Goal: Task Accomplishment & Management: Manage account settings

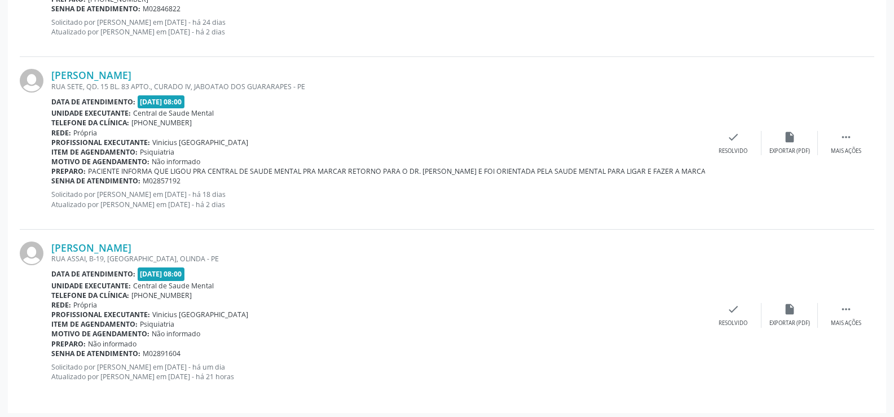
scroll to position [803, 0]
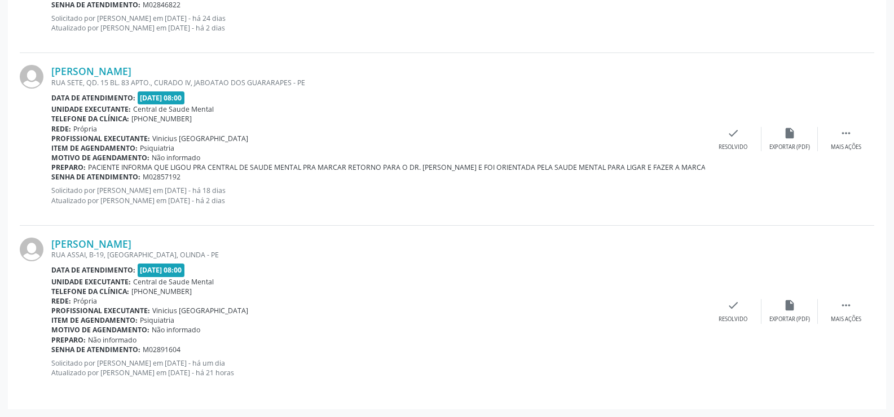
drag, startPoint x: 131, startPoint y: 357, endPoint x: 245, endPoint y: 357, distance: 114.0
click at [245, 357] on div "[PERSON_NAME] RUA ASSAI, B-19, [GEOGRAPHIC_DATA], OLINDA - PE Data de atendimen…" at bounding box center [378, 312] width 654 height 148
click at [278, 296] on div "Rede: [GEOGRAPHIC_DATA]" at bounding box center [378, 301] width 654 height 10
click at [104, 253] on div "RUA ASSAI, B-19, [GEOGRAPHIC_DATA], OLINDA - PE" at bounding box center [378, 255] width 654 height 10
click at [312, 364] on p "Solicitado por [PERSON_NAME] em [DATE] - há um dia Atualizado por [PERSON_NAME]…" at bounding box center [378, 367] width 654 height 19
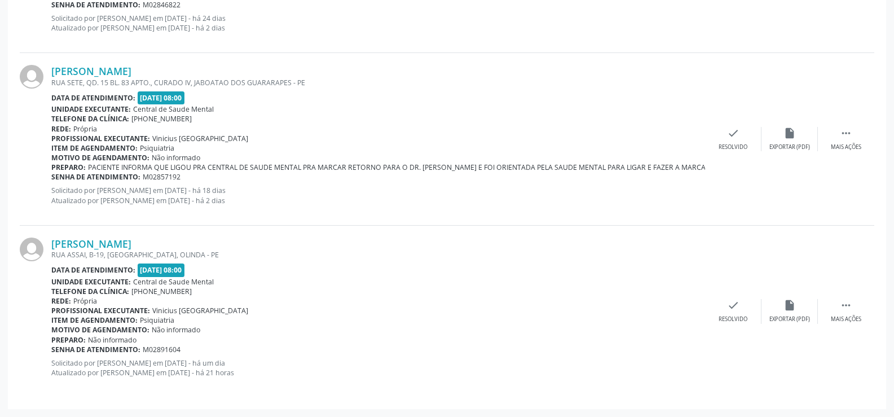
click at [280, 287] on div "Telefone da clínica: [PHONE_NUMBER]" at bounding box center [378, 292] width 654 height 10
click at [388, 313] on div "Profissional executante: Vinicius [GEOGRAPHIC_DATA]" at bounding box center [378, 311] width 654 height 10
click at [361, 205] on div "[PERSON_NAME] [GEOGRAPHIC_DATA], [GEOGRAPHIC_DATA]. 15 BL. 83 APTO., CURADO IV,…" at bounding box center [378, 139] width 654 height 148
click at [307, 258] on div "RUA ASSAI, B-19, [GEOGRAPHIC_DATA], OLINDA - PE" at bounding box center [378, 255] width 654 height 10
click at [275, 264] on div "Data de atendimento: [DATE] 08:00" at bounding box center [378, 270] width 654 height 13
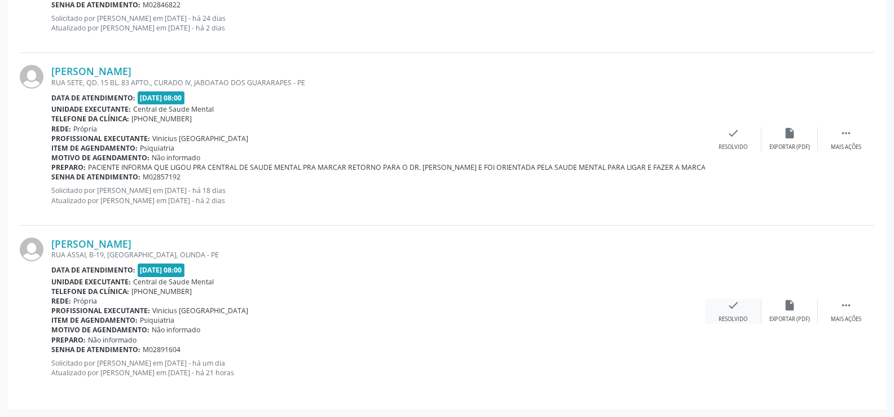
click at [730, 300] on icon "check" at bounding box center [733, 305] width 12 height 12
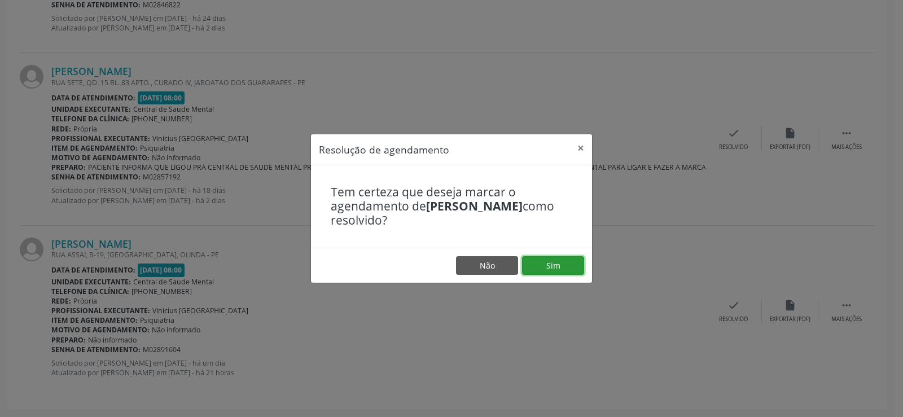
click at [554, 261] on button "Sim" at bounding box center [553, 265] width 62 height 19
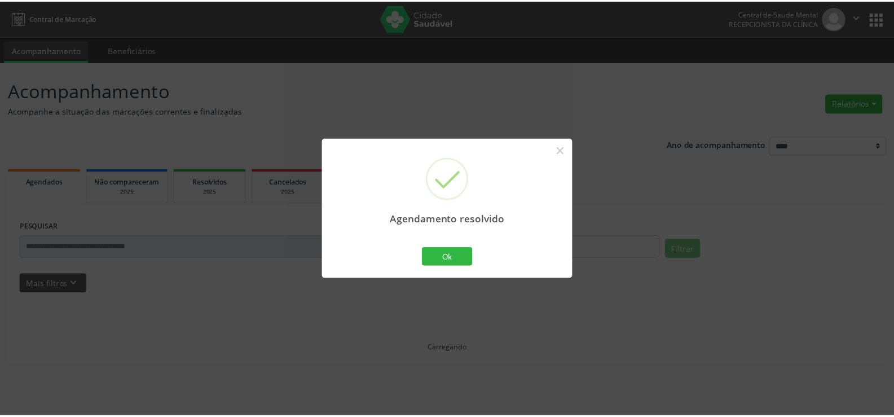
scroll to position [0, 0]
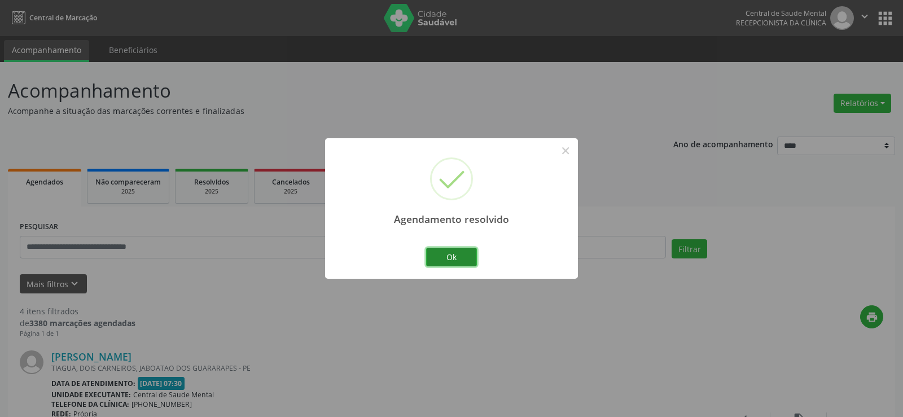
click at [446, 254] on button "Ok" at bounding box center [451, 257] width 51 height 19
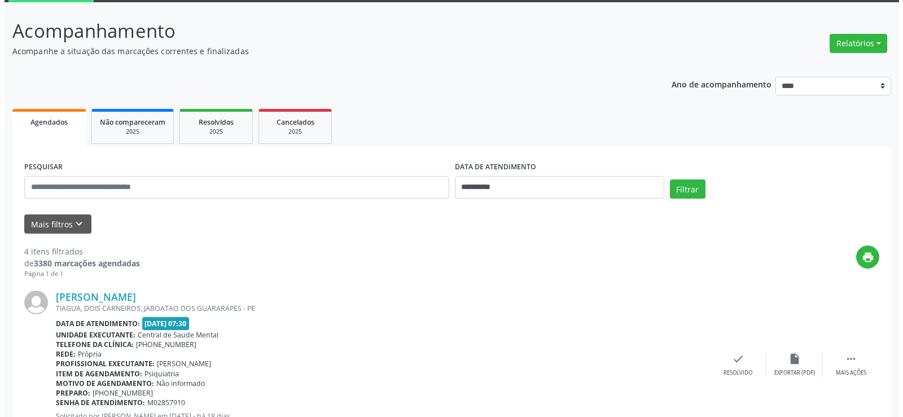
scroll to position [169, 0]
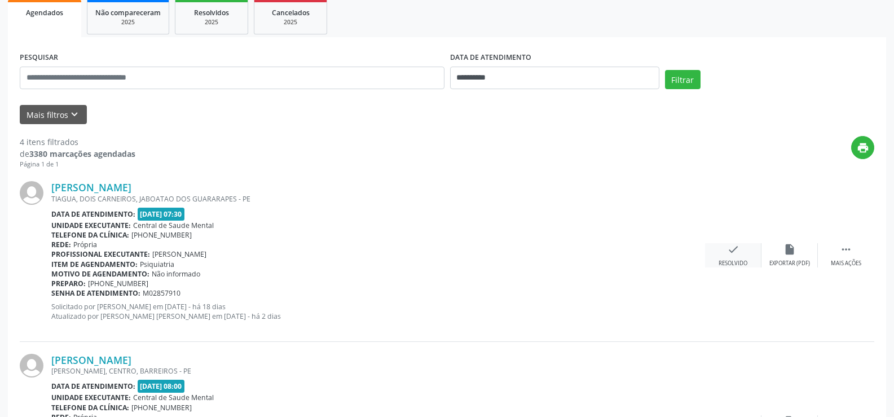
click at [736, 260] on div "Resolvido" at bounding box center [733, 264] width 29 height 8
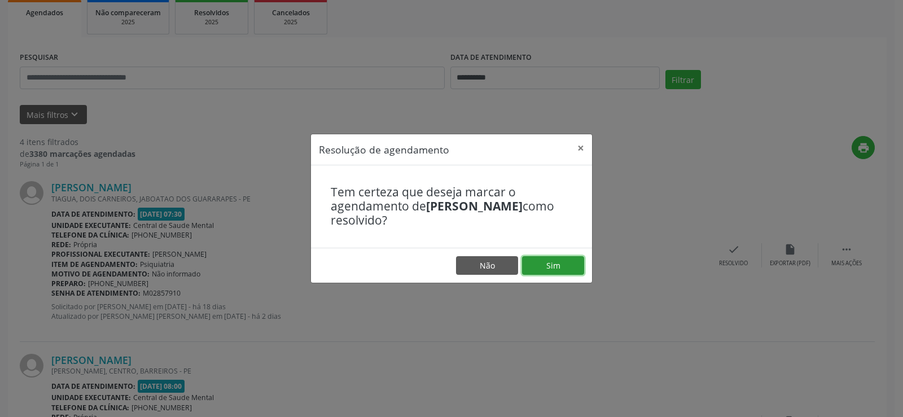
click at [560, 264] on button "Sim" at bounding box center [553, 265] width 62 height 19
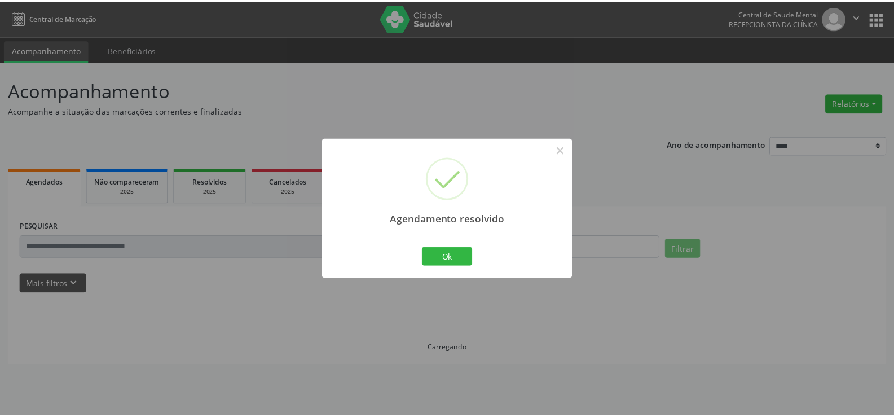
scroll to position [0, 0]
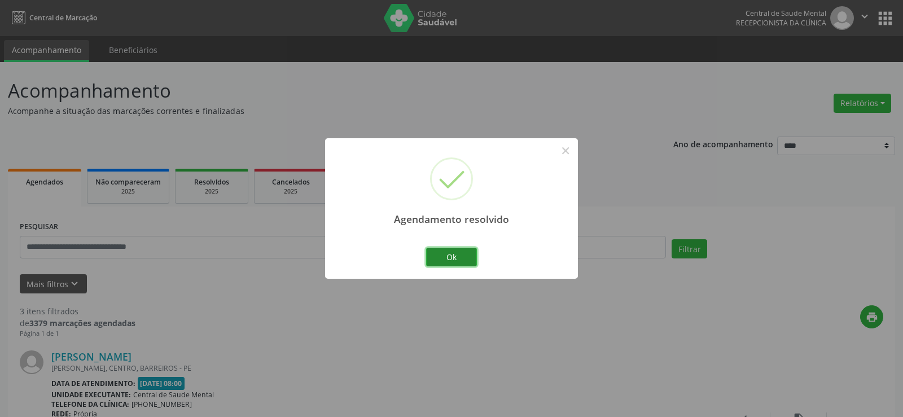
click at [454, 260] on button "Ok" at bounding box center [451, 257] width 51 height 19
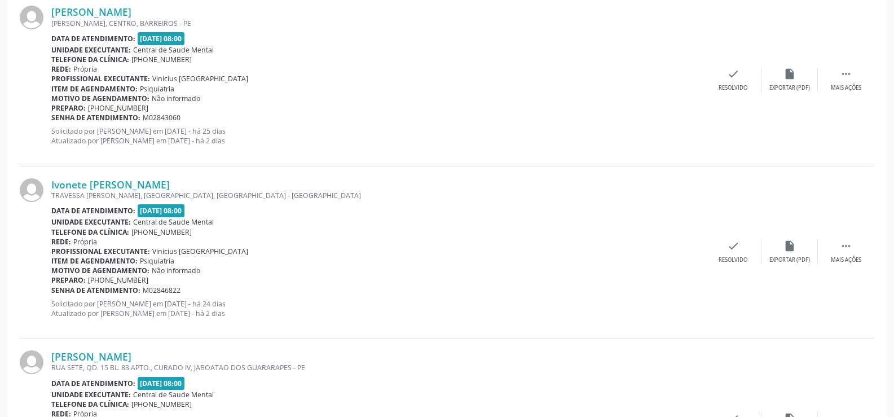
scroll to position [458, 0]
